Goal: Information Seeking & Learning: Learn about a topic

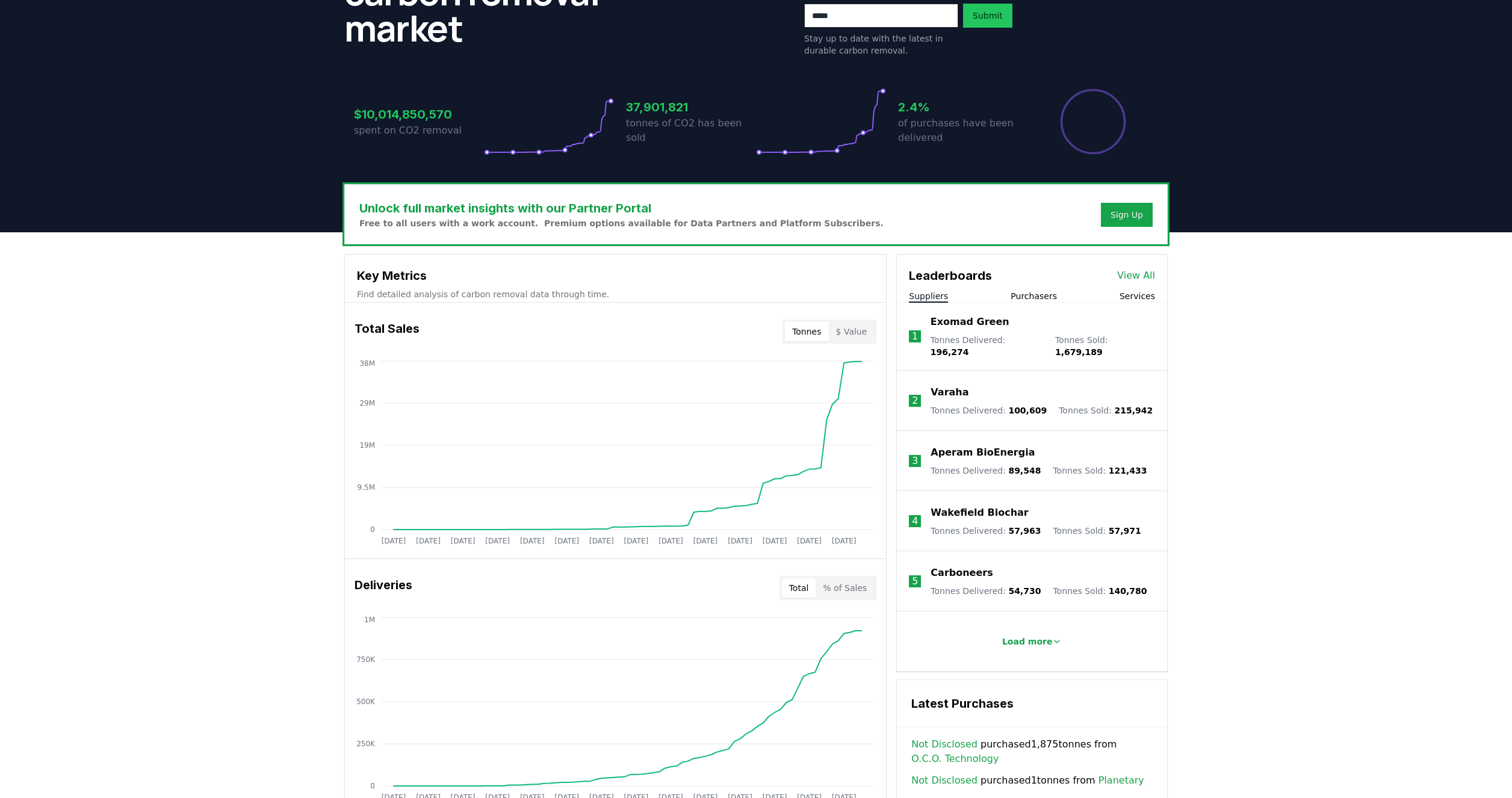
scroll to position [193, 0]
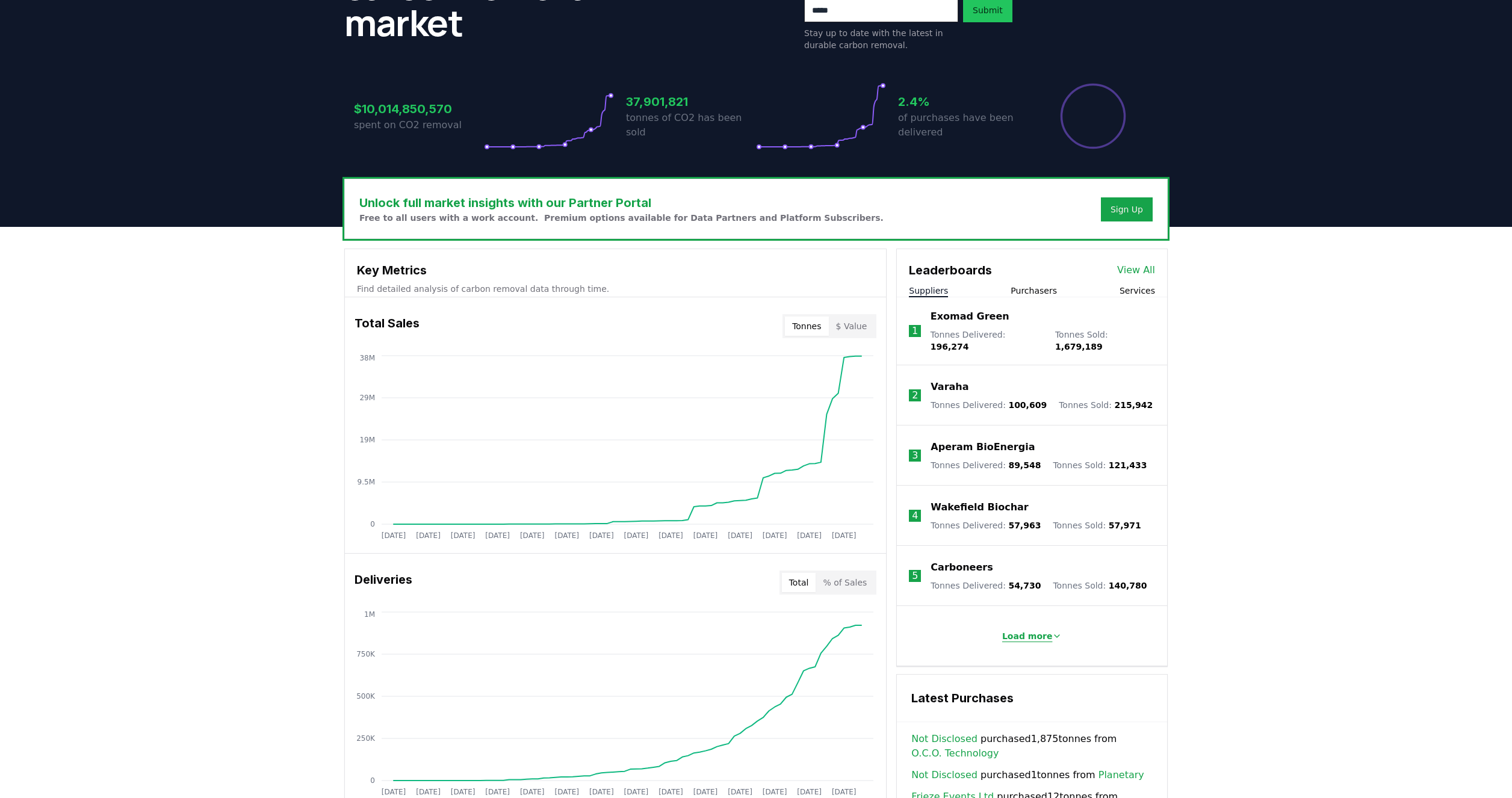
click at [1029, 630] on p "Load more" at bounding box center [1027, 636] width 50 height 12
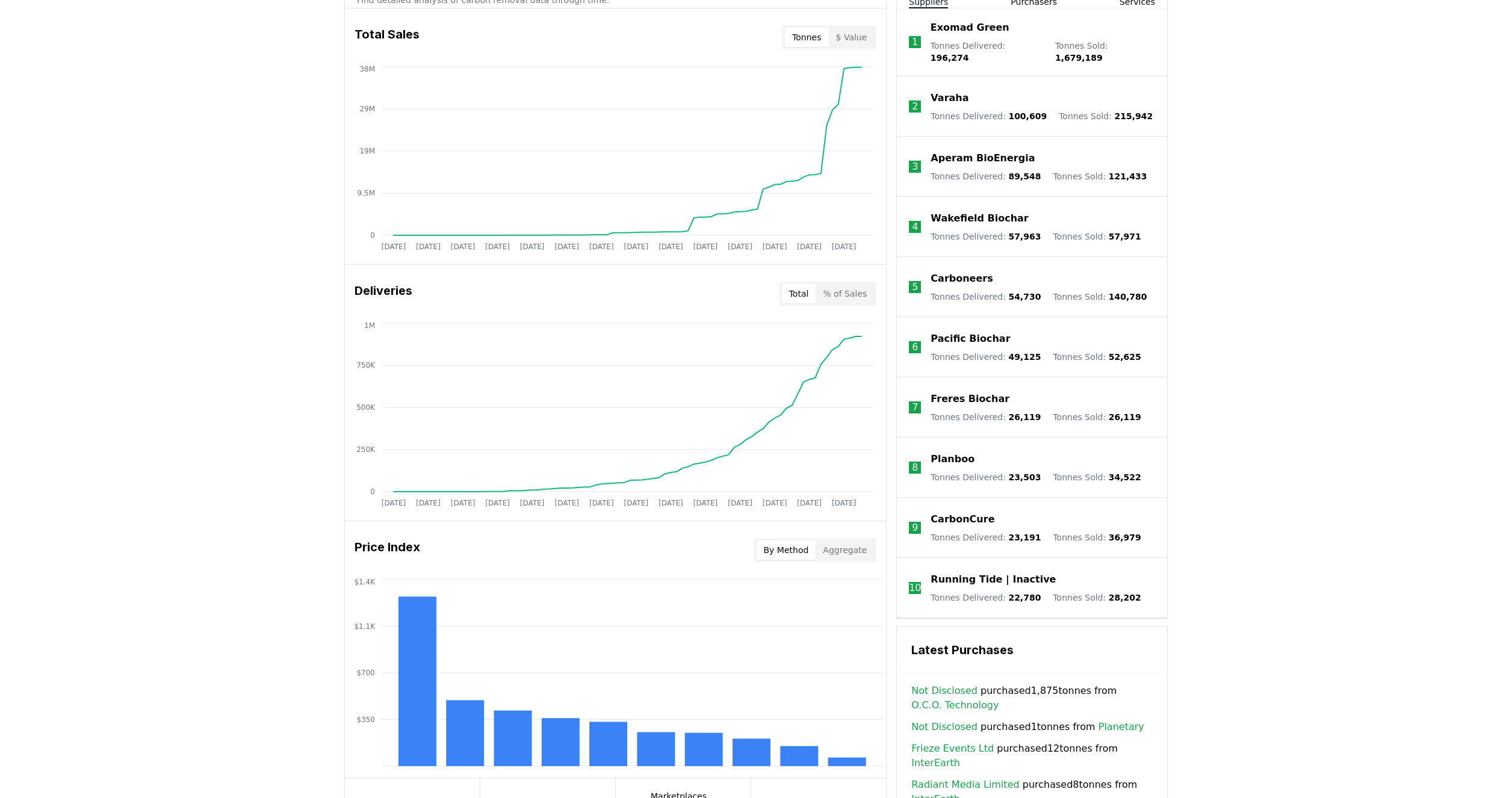
scroll to position [372, 0]
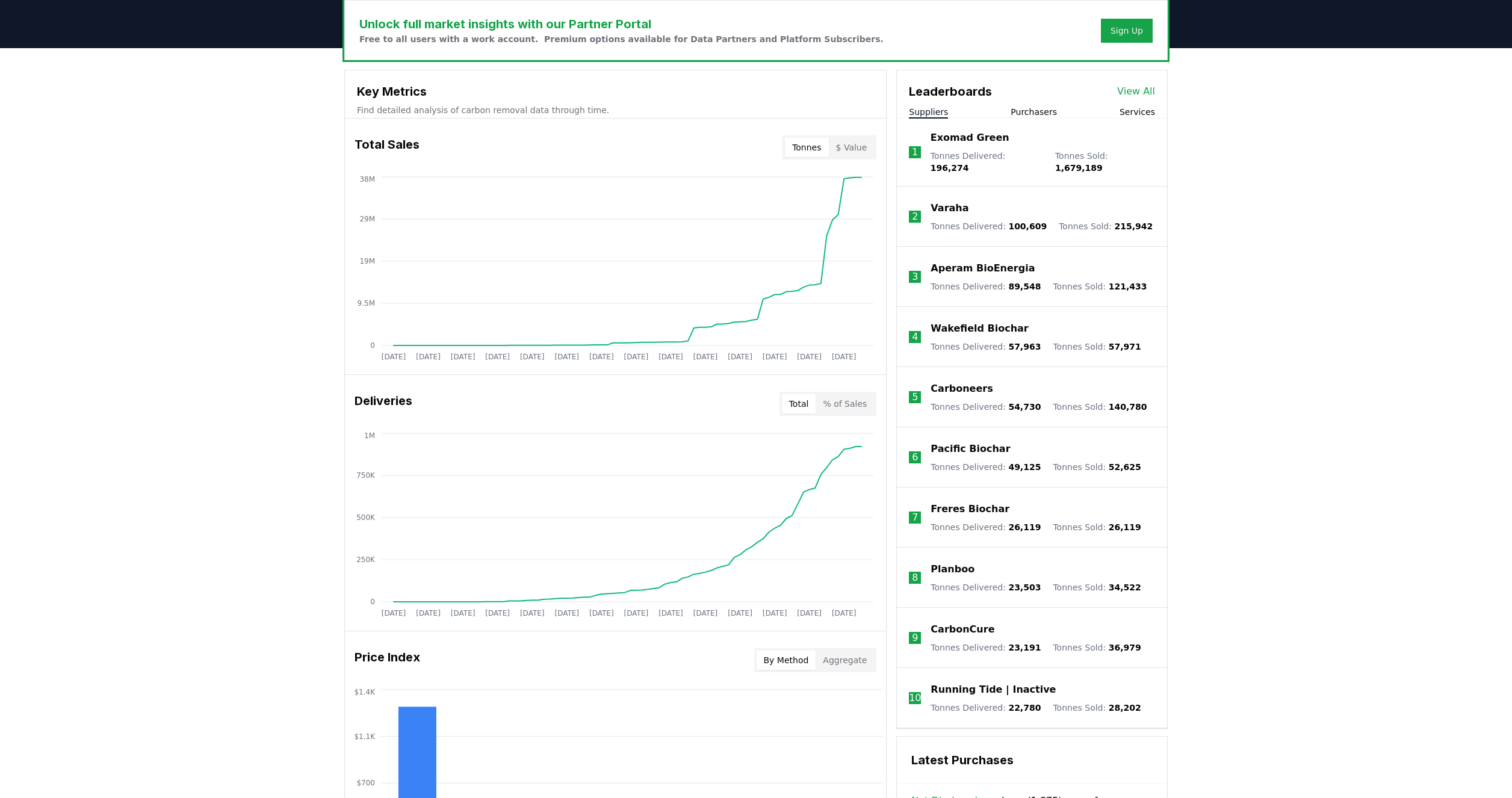
click at [1144, 92] on link "View All" at bounding box center [1135, 91] width 38 height 15
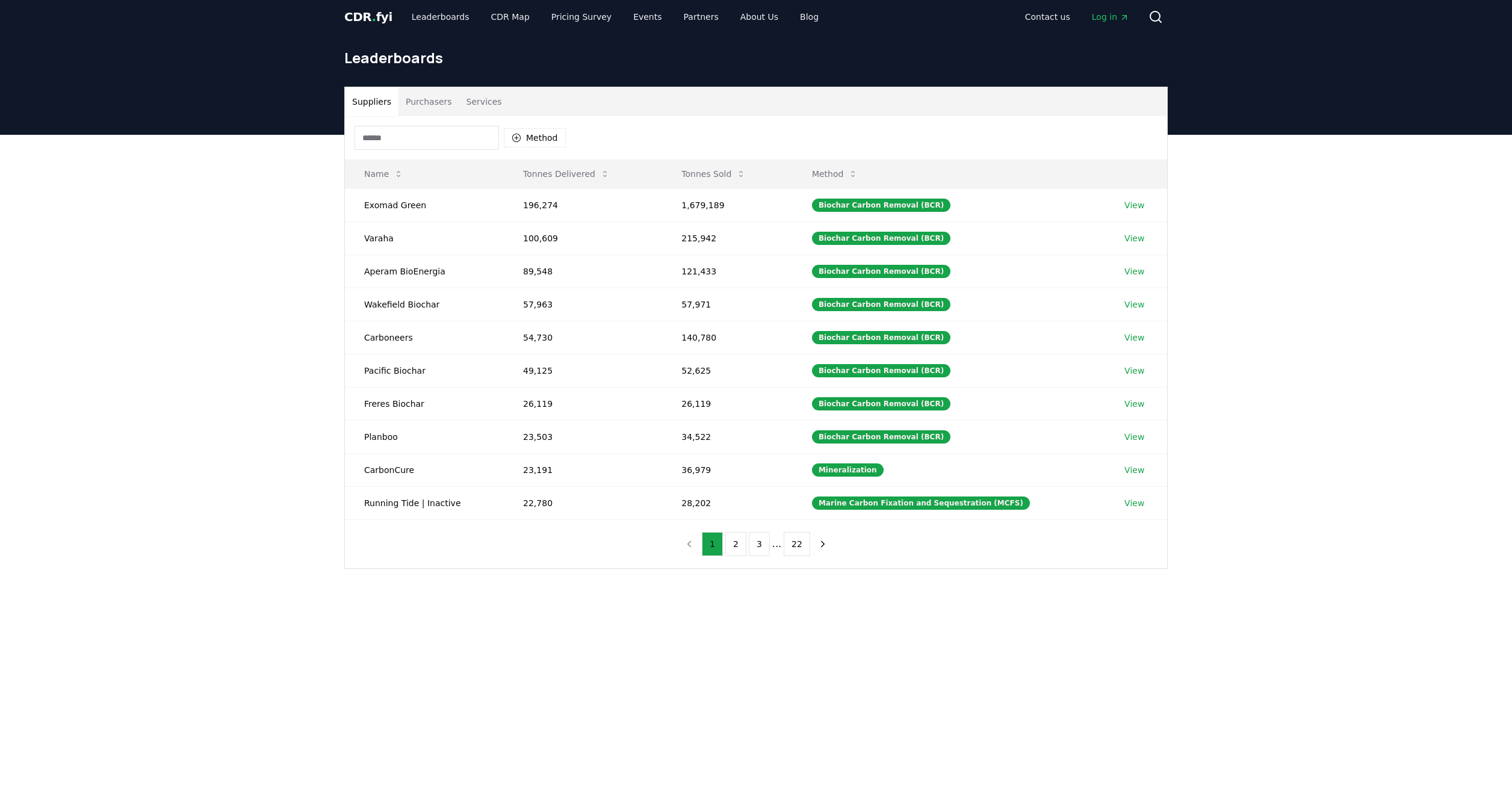
scroll to position [14, 0]
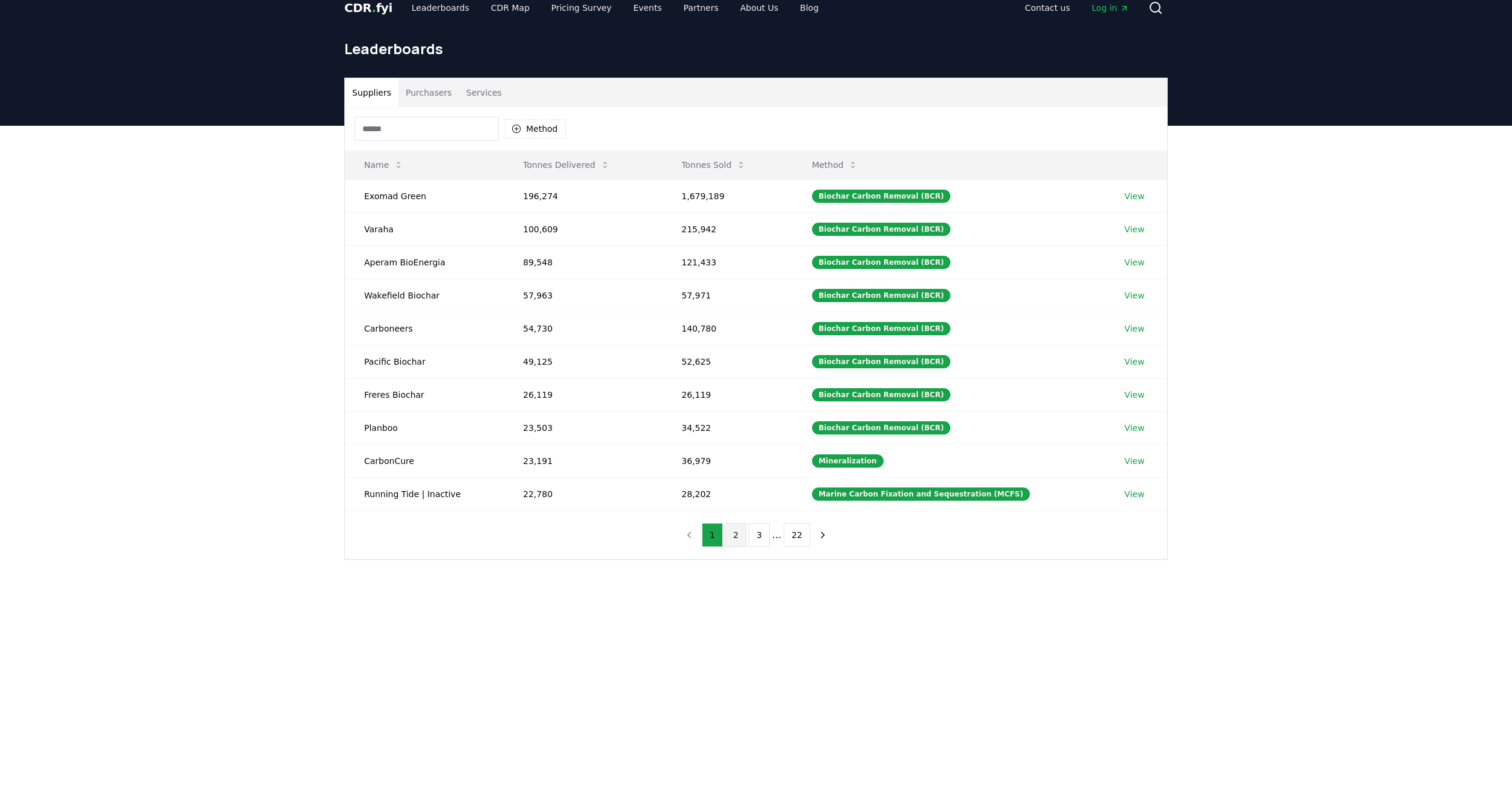
click at [736, 540] on button "2" at bounding box center [736, 535] width 21 height 24
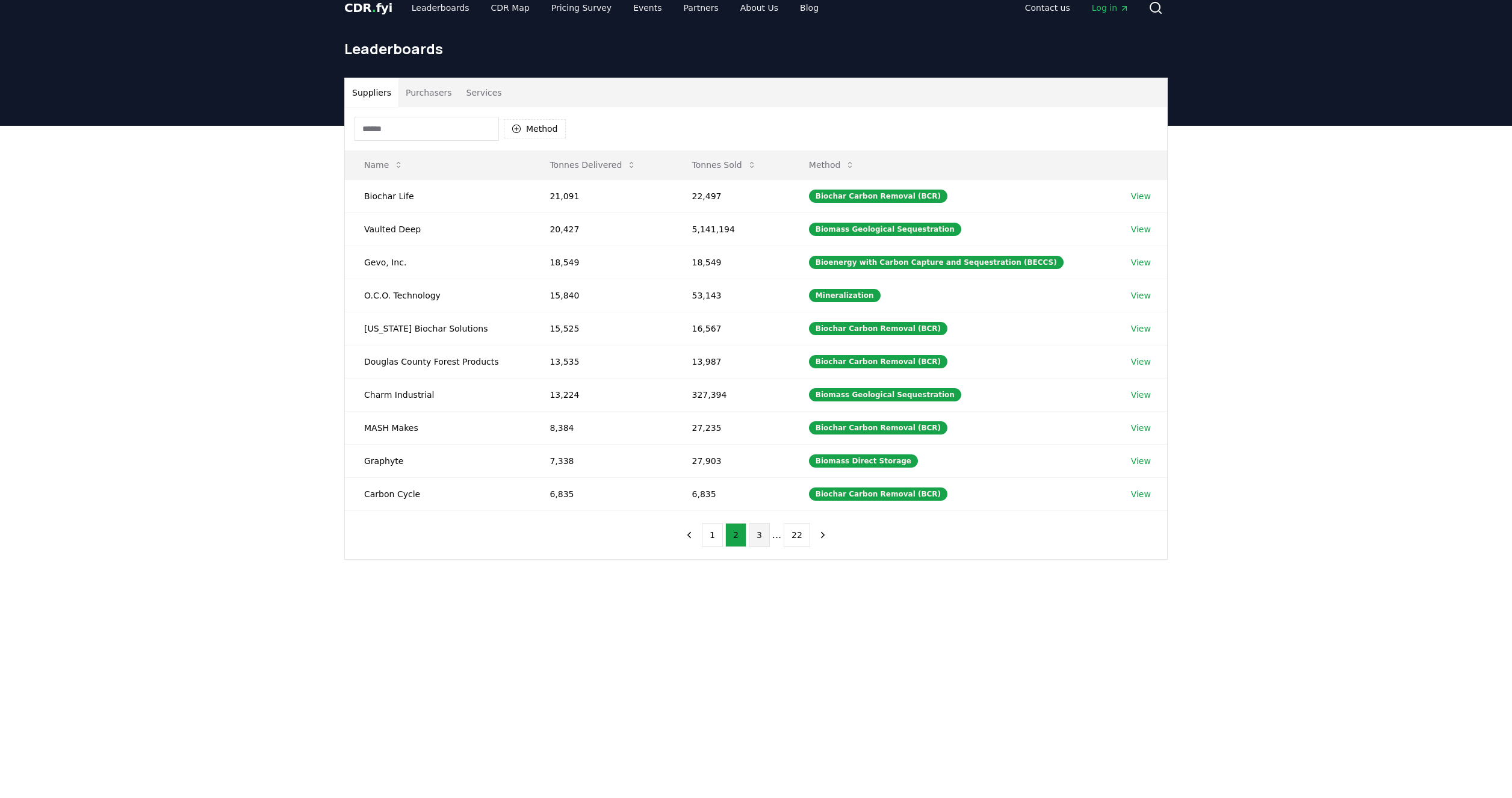
click at [758, 534] on button "3" at bounding box center [759, 535] width 21 height 24
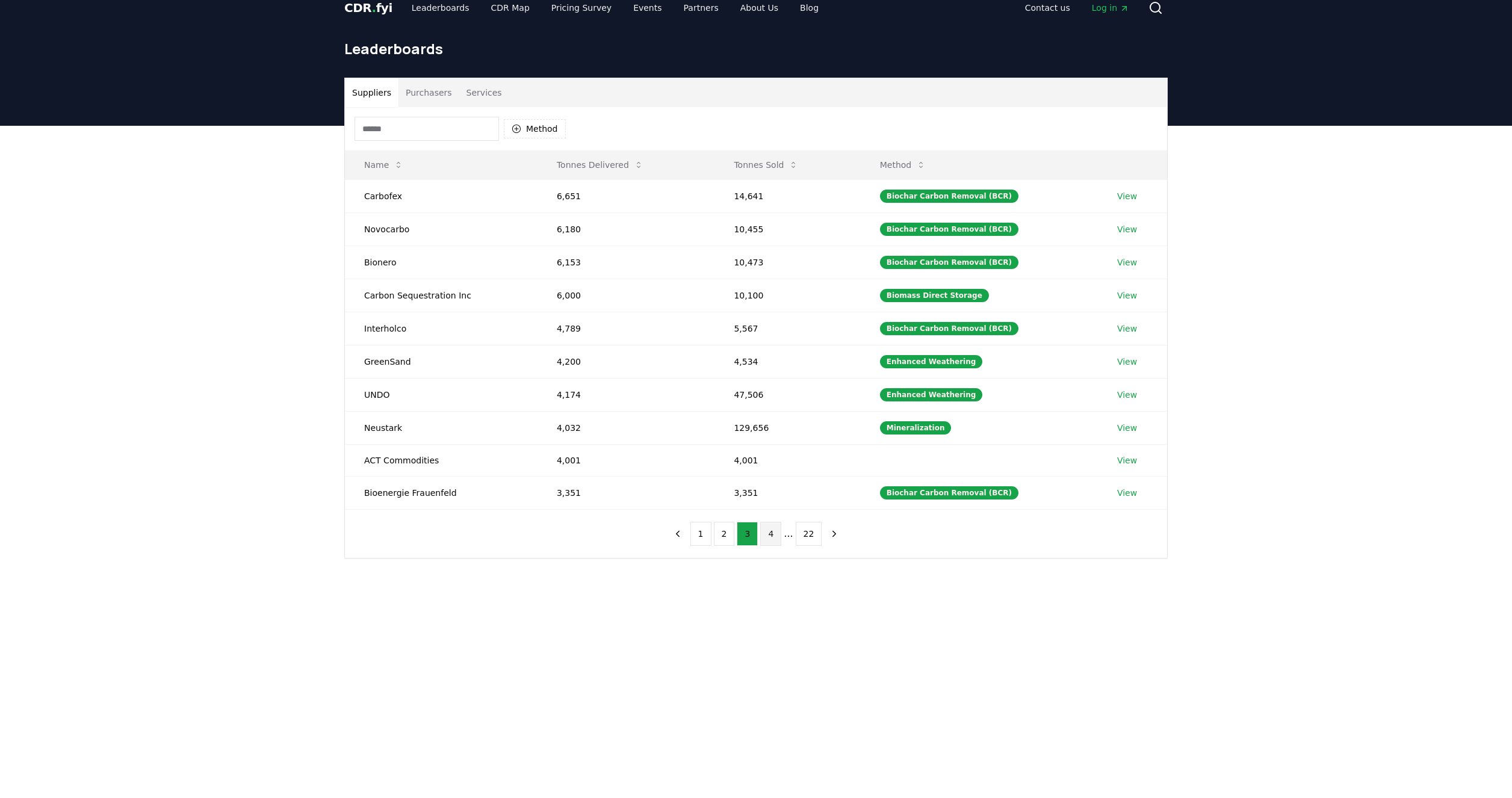
click at [777, 542] on button "4" at bounding box center [771, 534] width 21 height 24
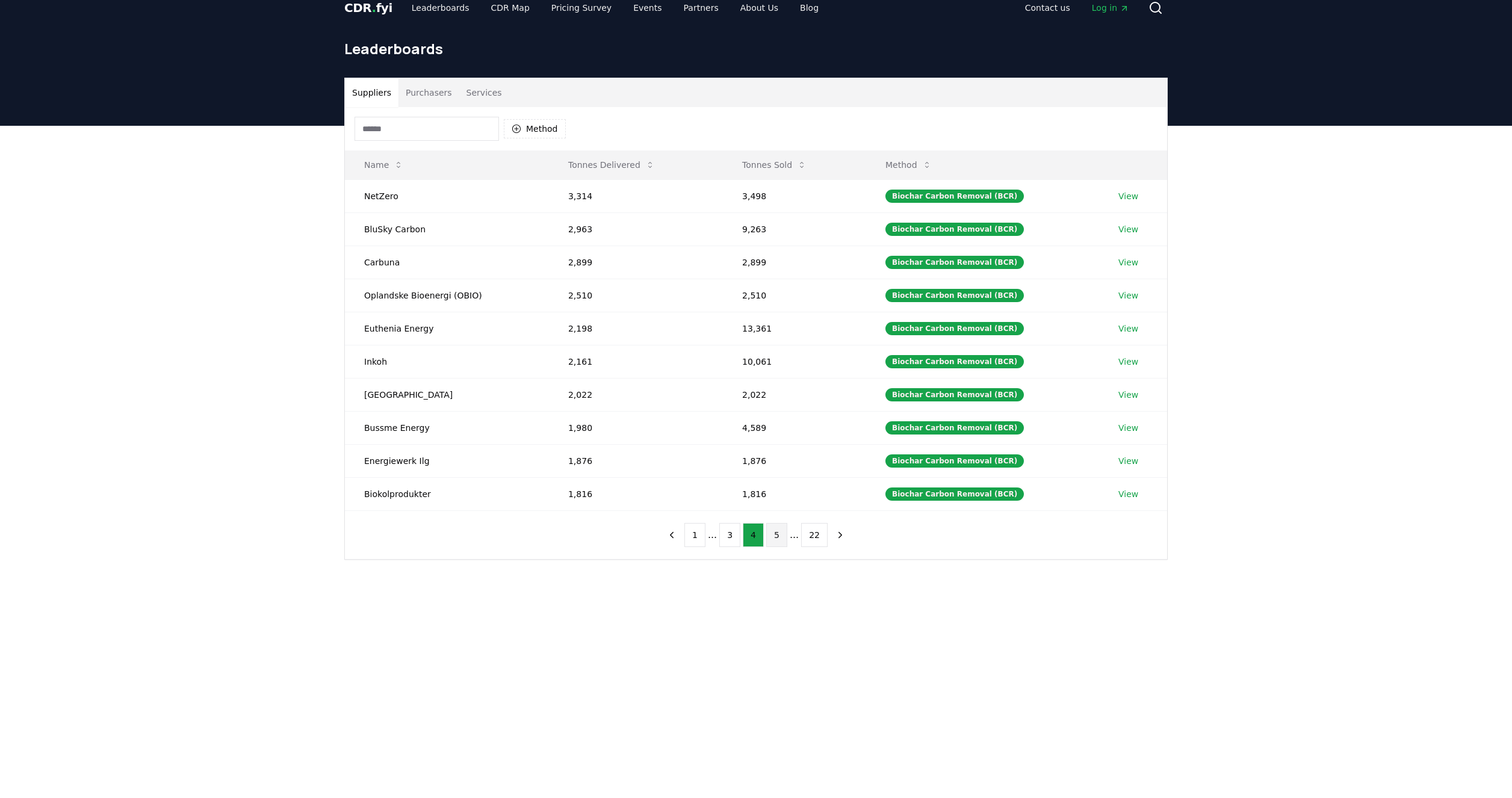
click at [779, 534] on button "5" at bounding box center [777, 535] width 21 height 24
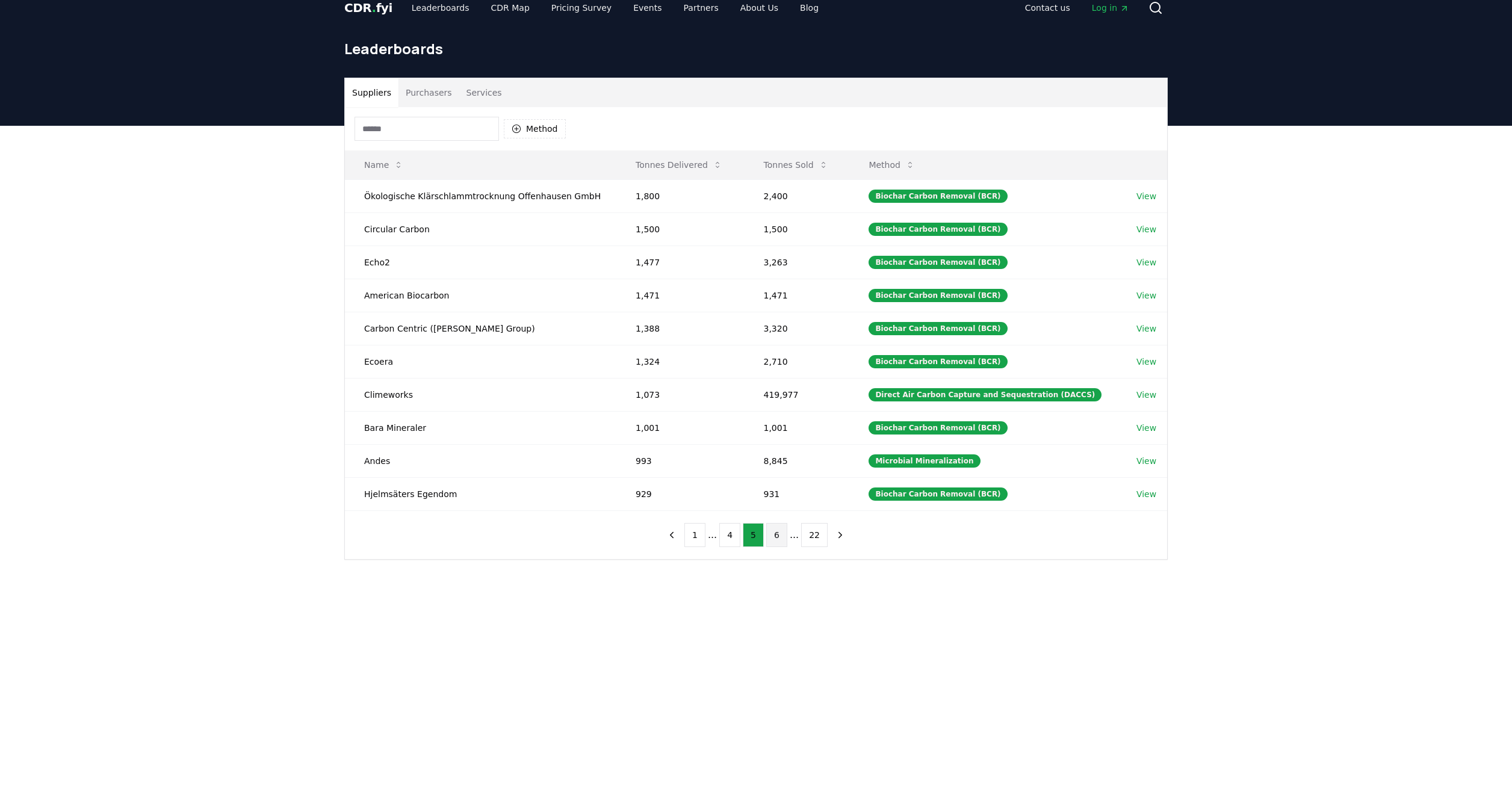
click at [777, 534] on button "6" at bounding box center [777, 535] width 21 height 24
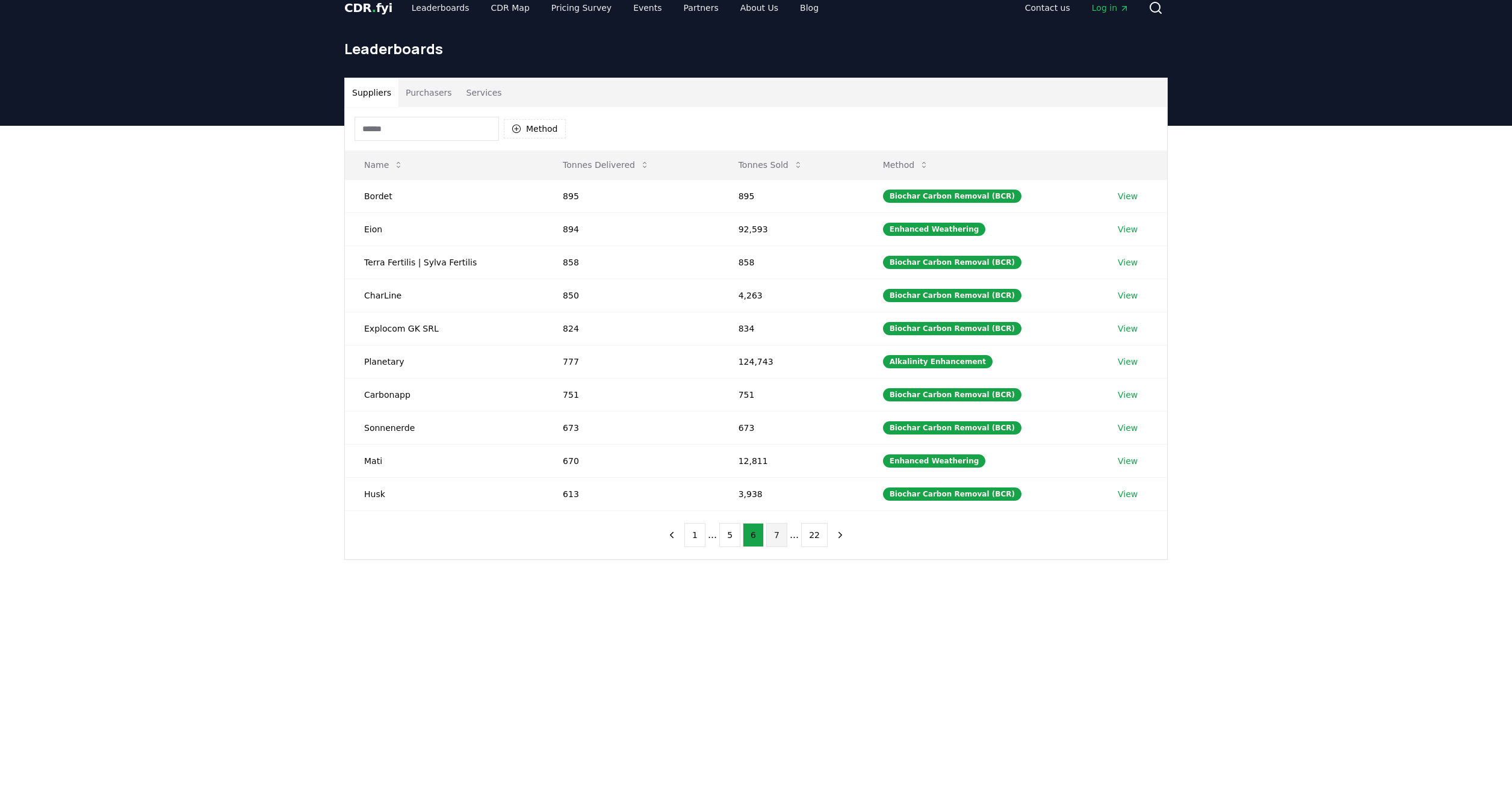
click at [775, 535] on button "7" at bounding box center [777, 535] width 21 height 24
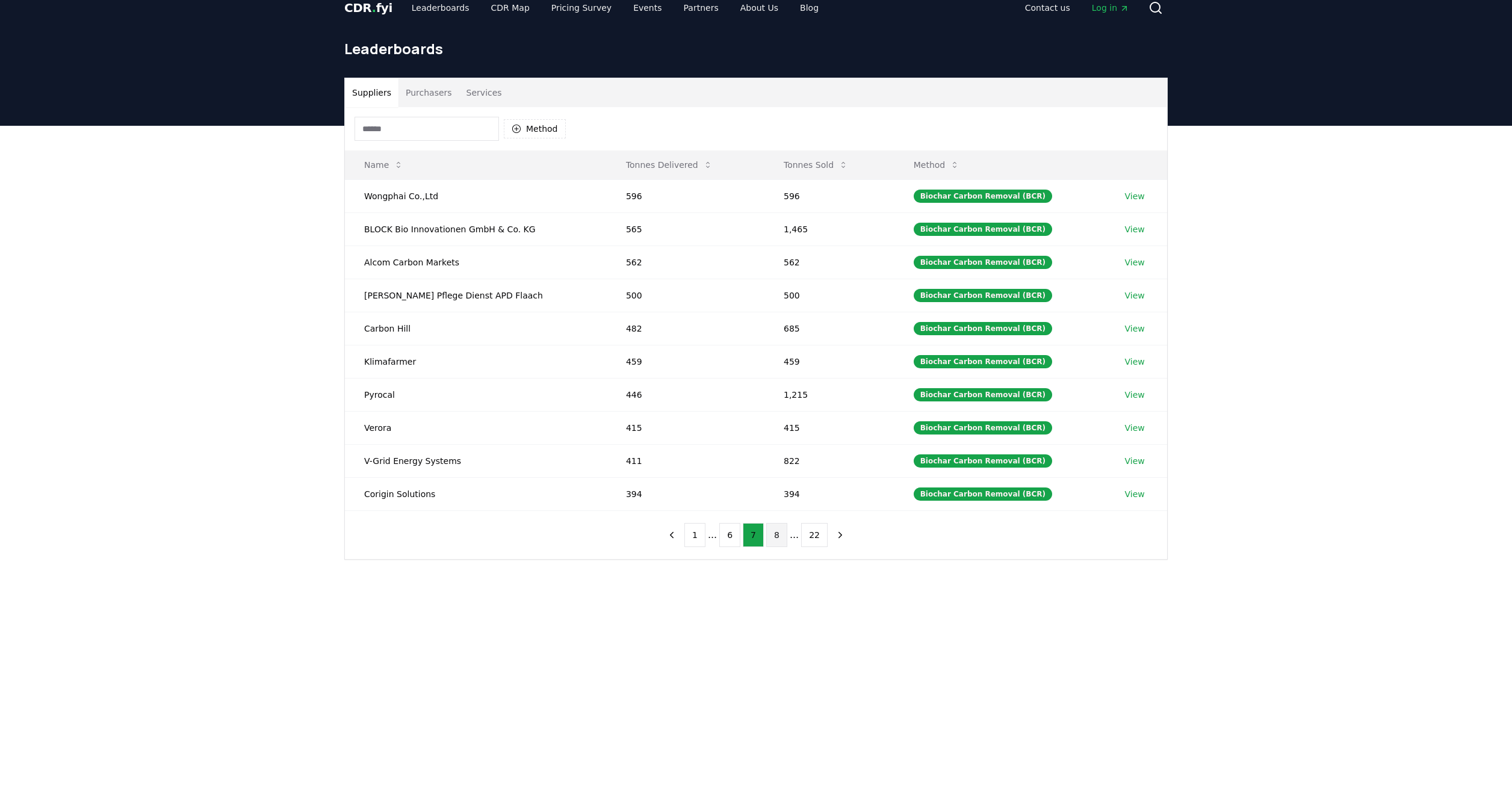
click at [779, 537] on button "8" at bounding box center [777, 535] width 21 height 24
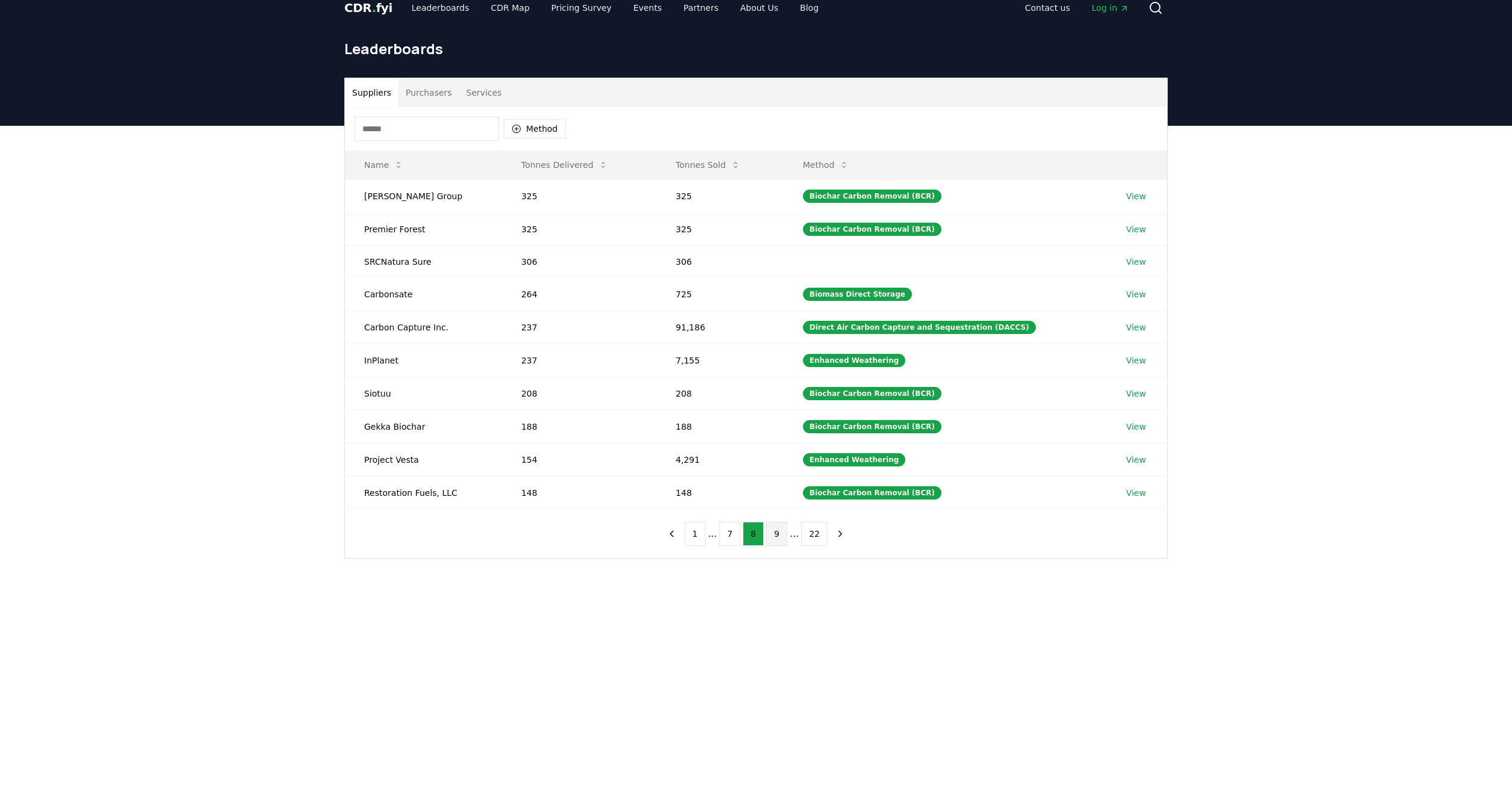
click at [773, 539] on button "9" at bounding box center [777, 534] width 21 height 24
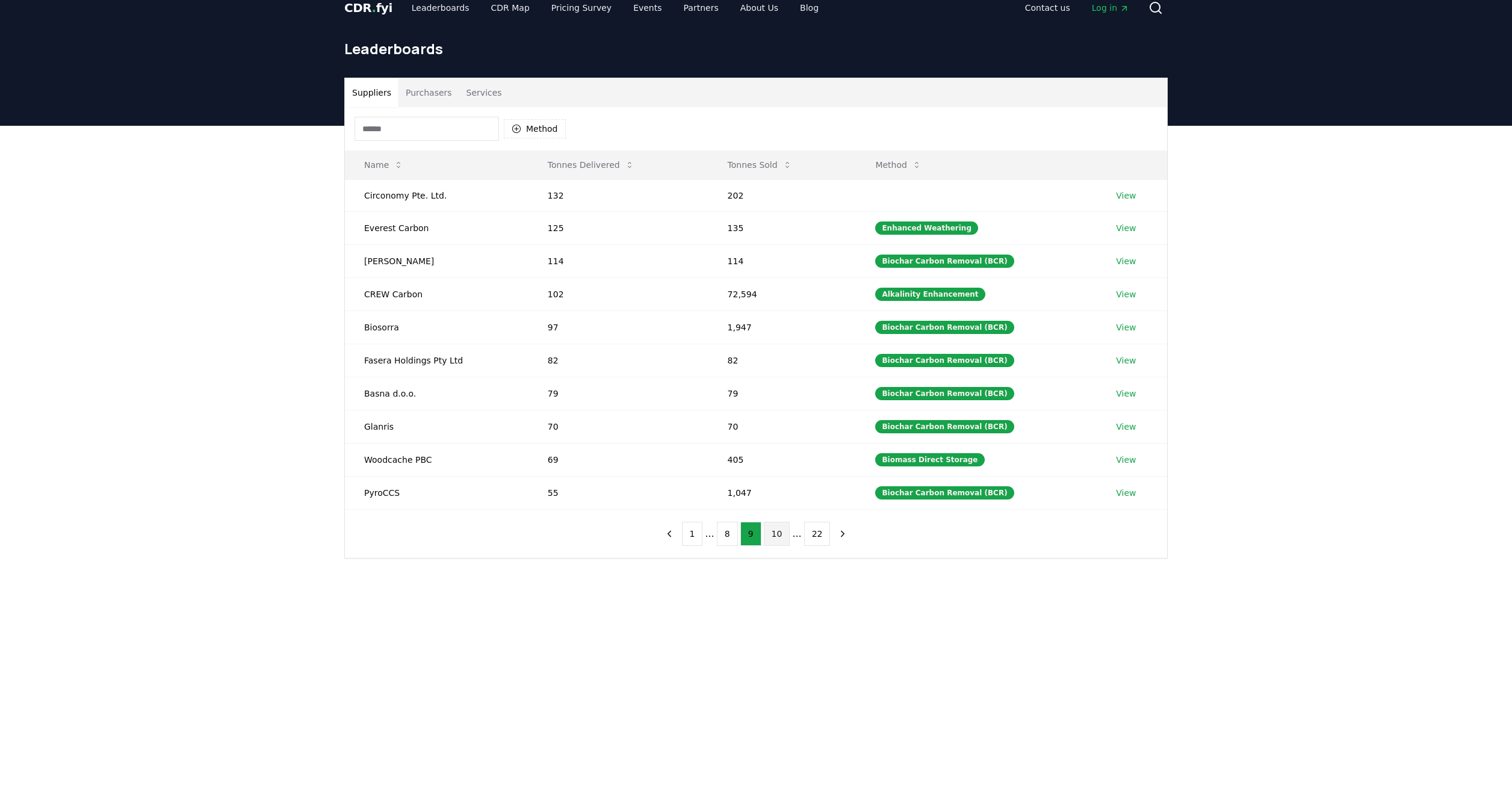
click at [775, 535] on button "10" at bounding box center [777, 534] width 26 height 24
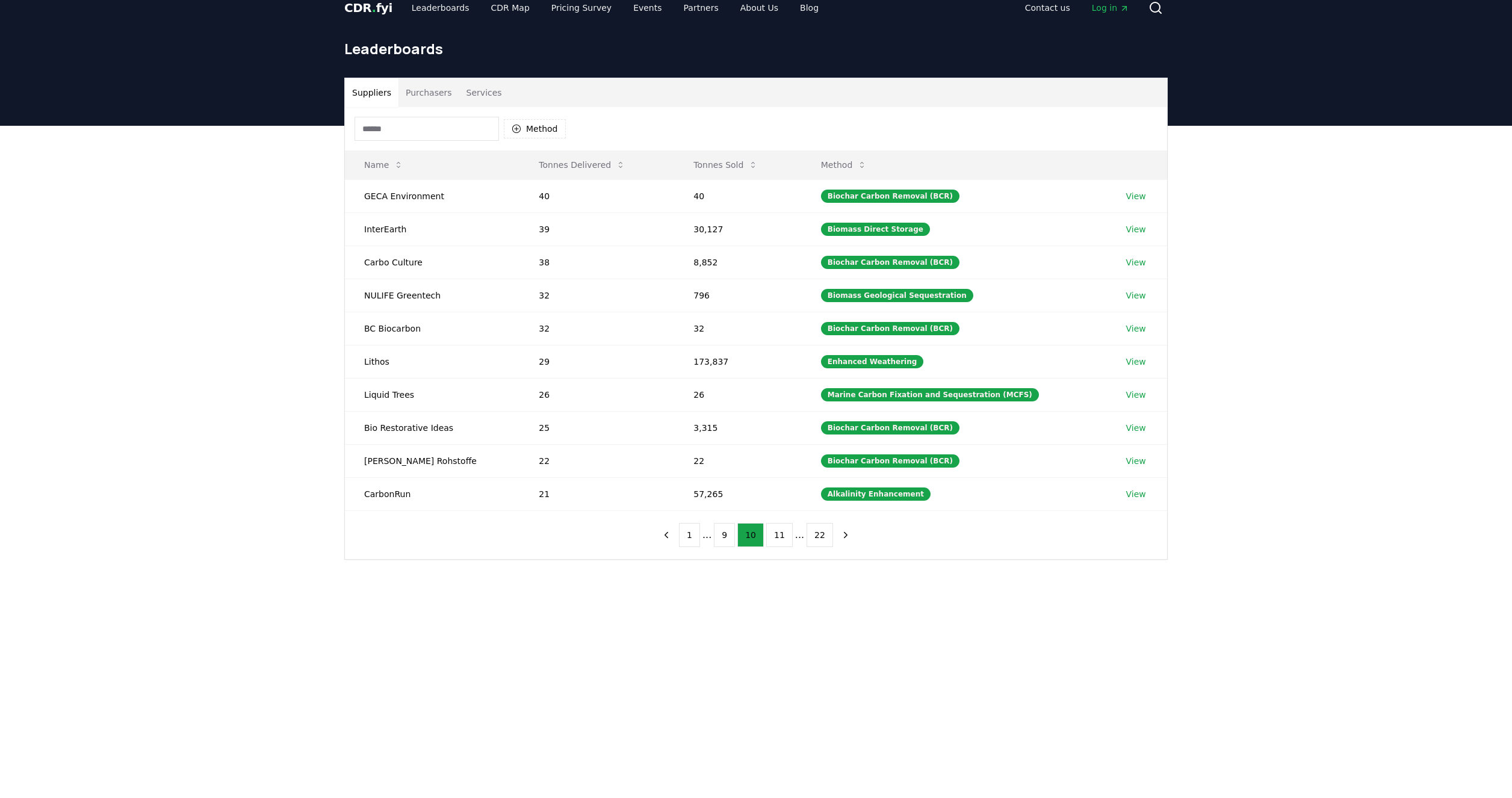
click at [383, 124] on input at bounding box center [426, 129] width 144 height 24
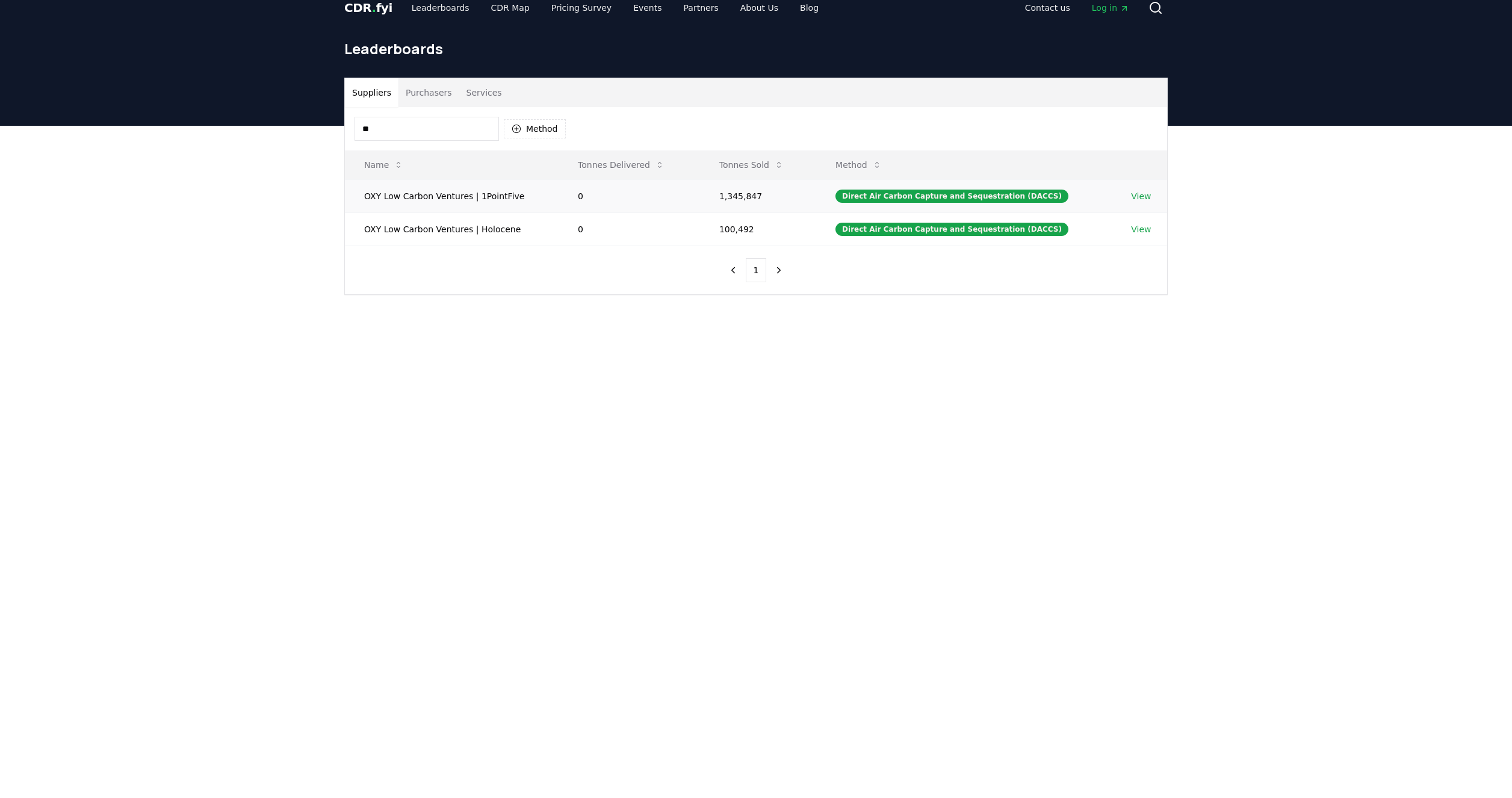
type input "**"
click at [738, 198] on td "1,345,847" at bounding box center [758, 196] width 116 height 33
click at [444, 204] on td "OXY Low Carbon Ventures | 1PointFive" at bounding box center [452, 196] width 214 height 33
